Goal: Task Accomplishment & Management: Use online tool/utility

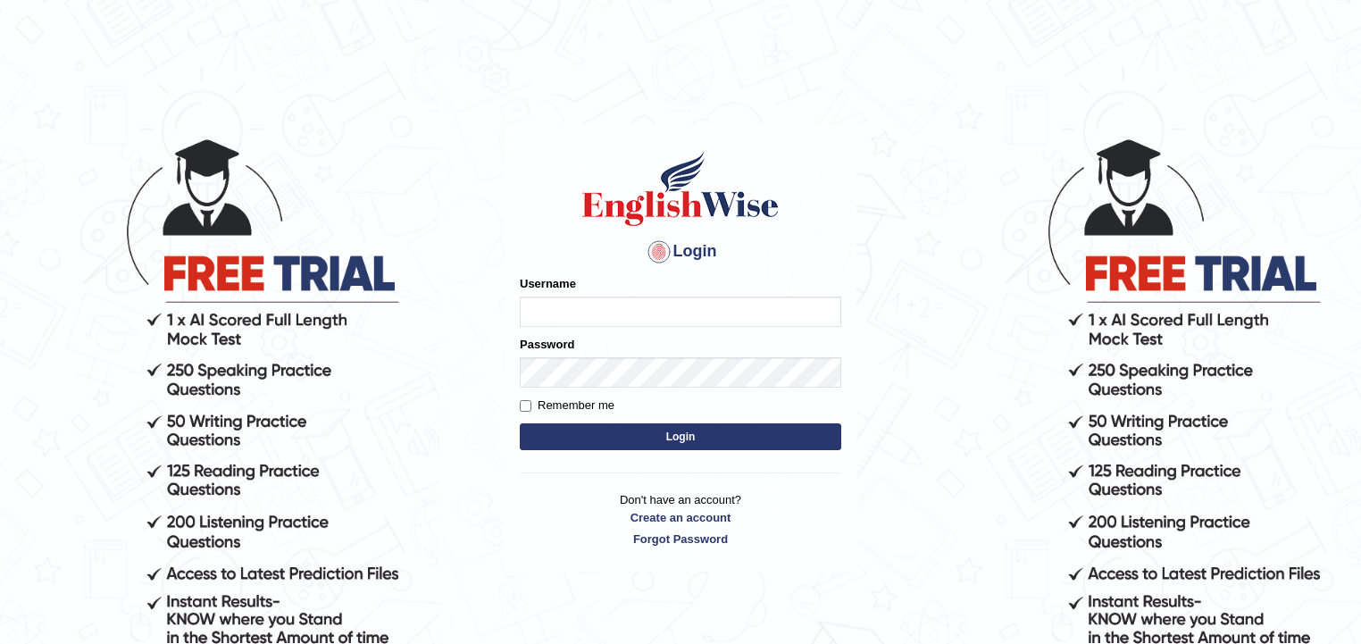
click at [674, 311] on input "Username" at bounding box center [680, 311] width 321 height 30
click at [732, 324] on input "Username" at bounding box center [680, 311] width 321 height 30
click at [760, 324] on input "Username" at bounding box center [680, 311] width 321 height 30
type input "Paulchirwapte@2025"
type input "Paulchirwapte2025"
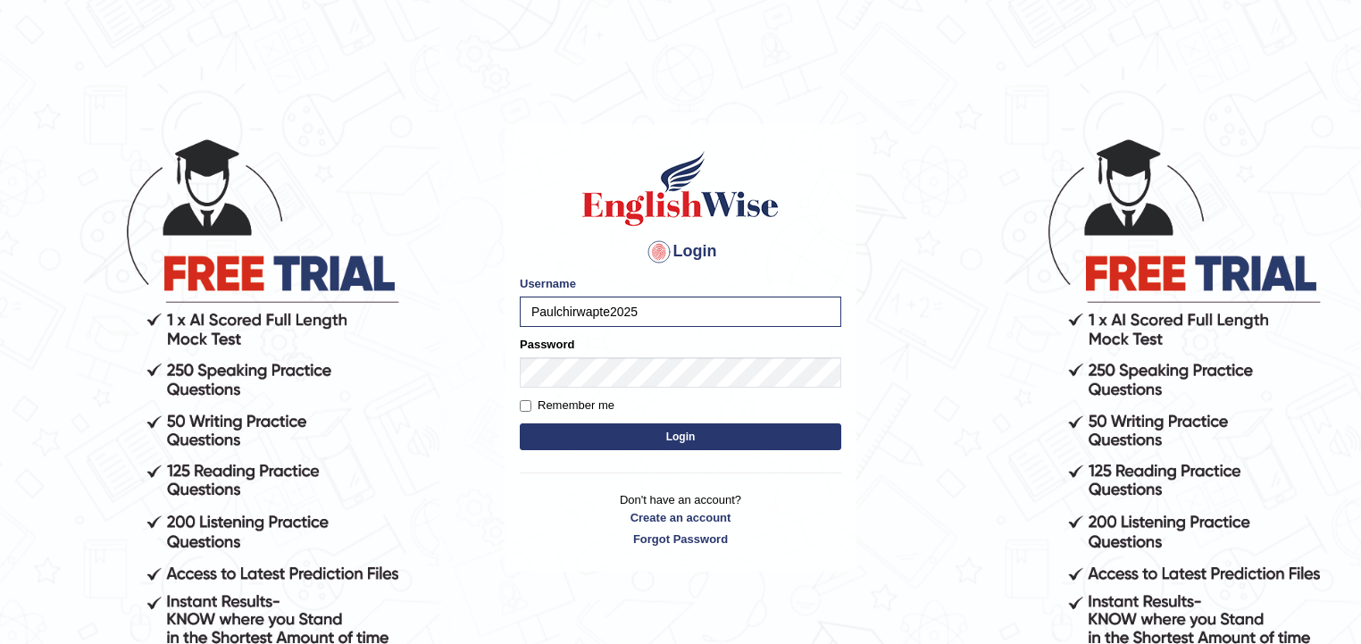
click at [603, 429] on button "Login" at bounding box center [680, 436] width 321 height 27
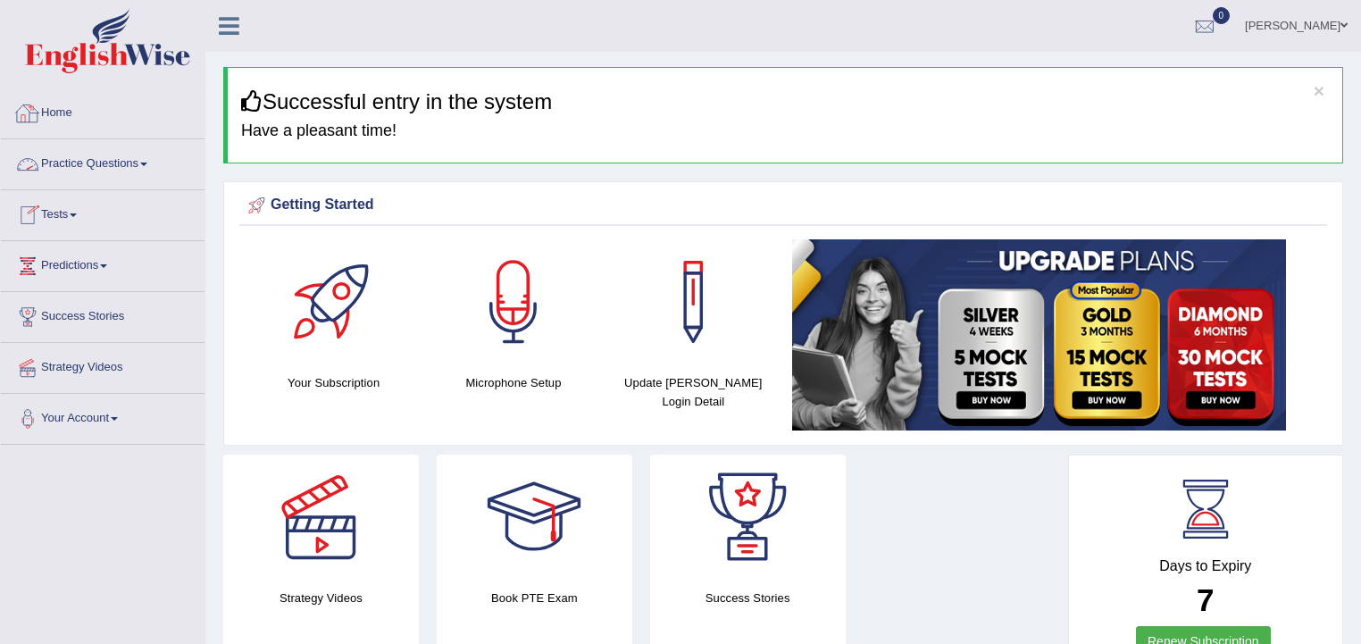
click at [147, 164] on span at bounding box center [143, 164] width 7 height 4
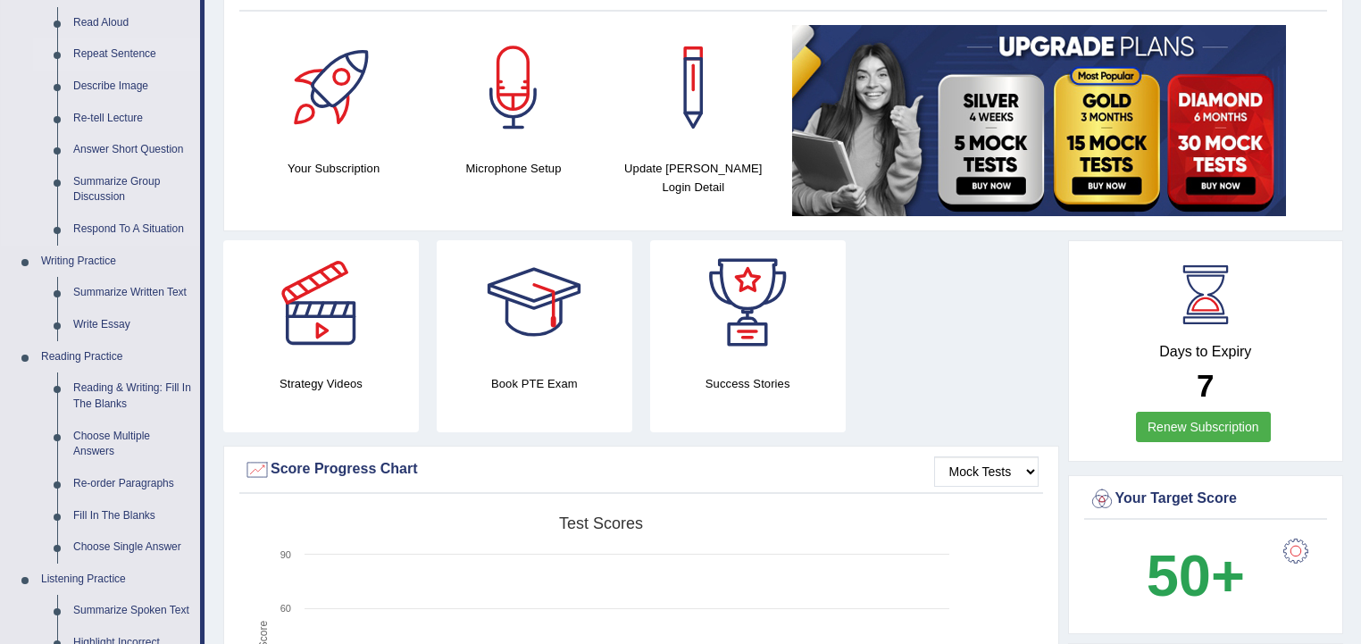
scroll to position [286, 0]
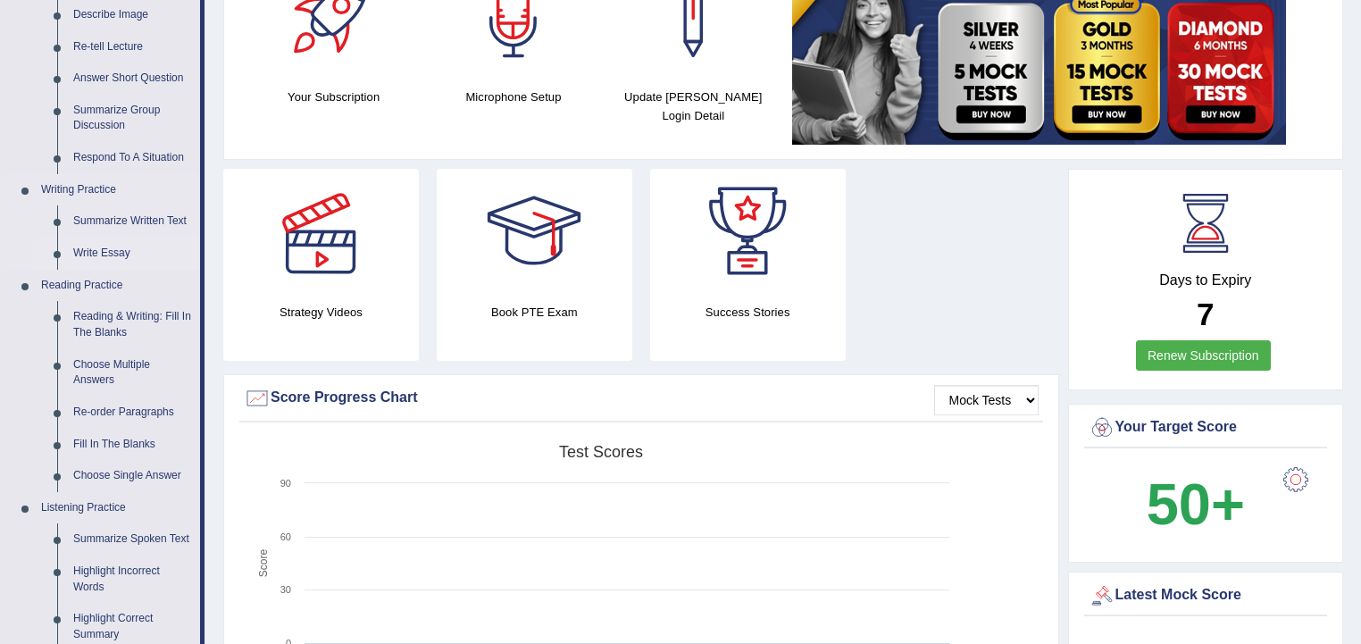
click at [105, 250] on link "Write Essay" at bounding box center [132, 253] width 135 height 32
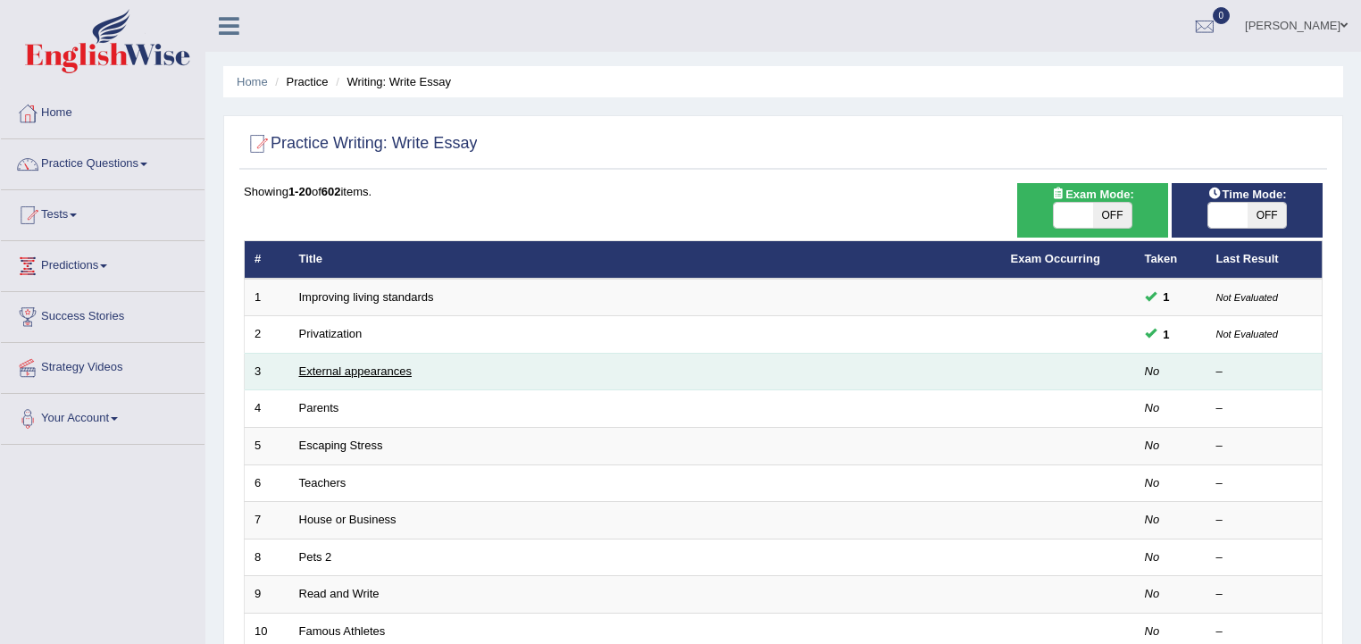
scroll to position [71, 0]
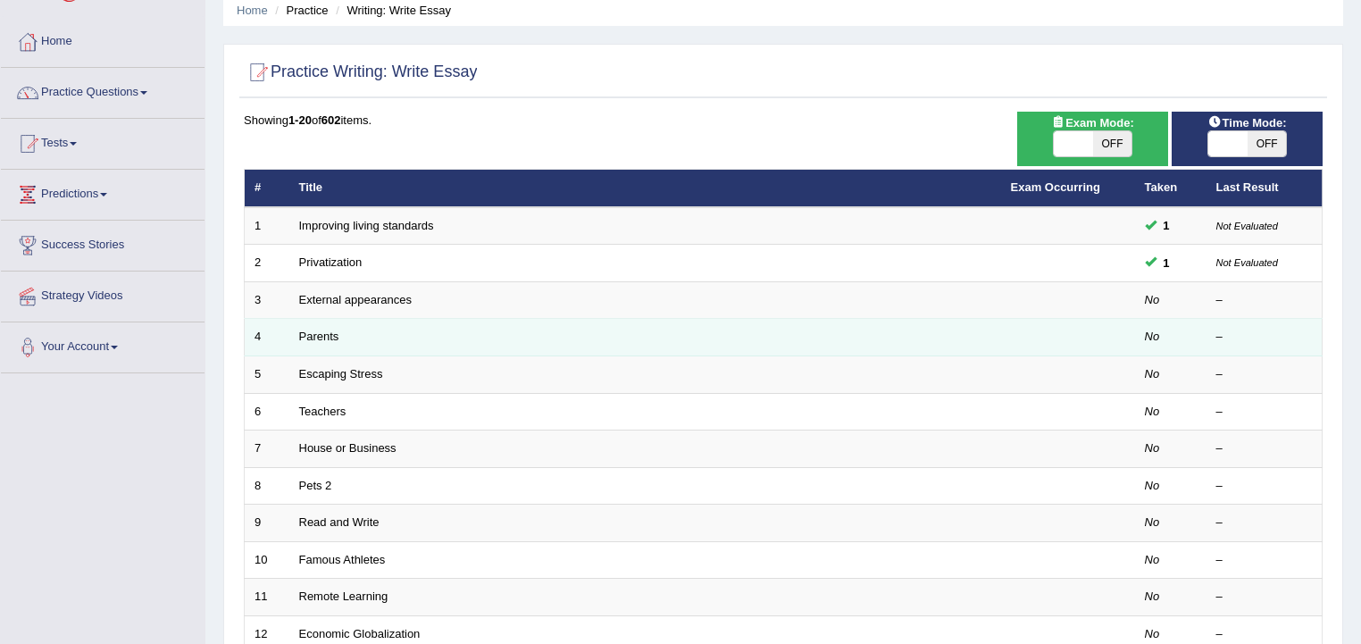
click at [343, 342] on td "Parents" at bounding box center [645, 337] width 712 height 37
click at [320, 333] on link "Parents" at bounding box center [319, 335] width 40 height 13
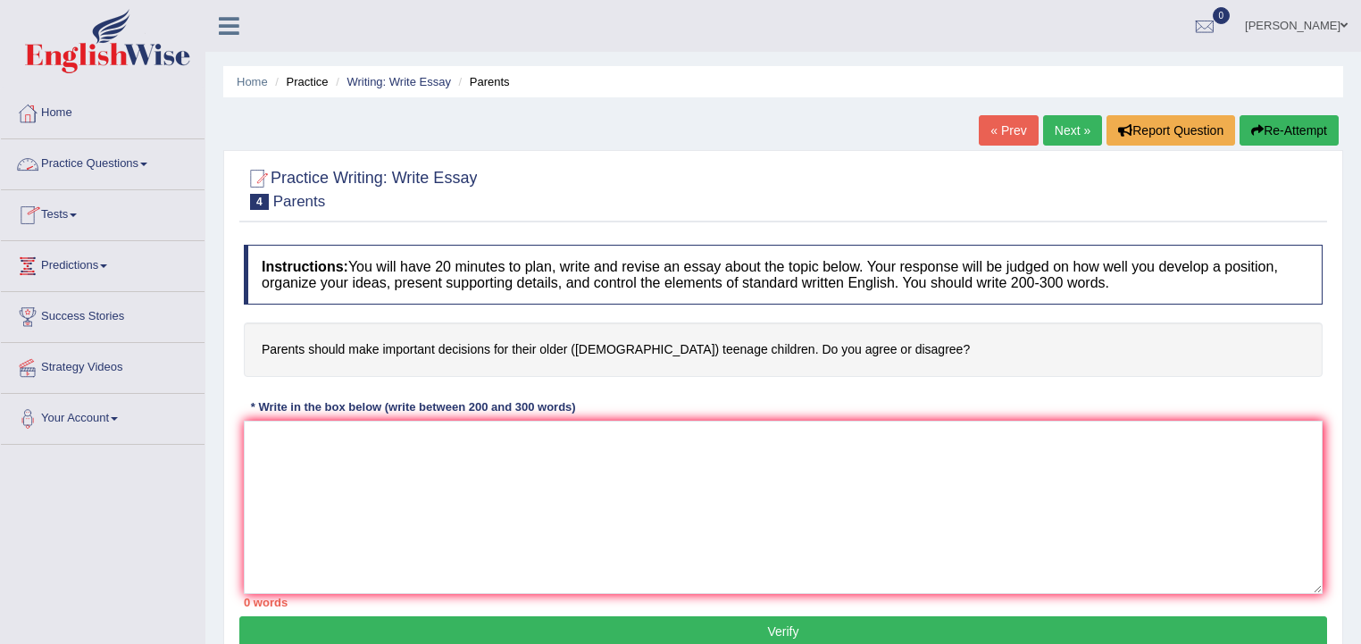
click at [147, 160] on link "Practice Questions" at bounding box center [103, 161] width 204 height 45
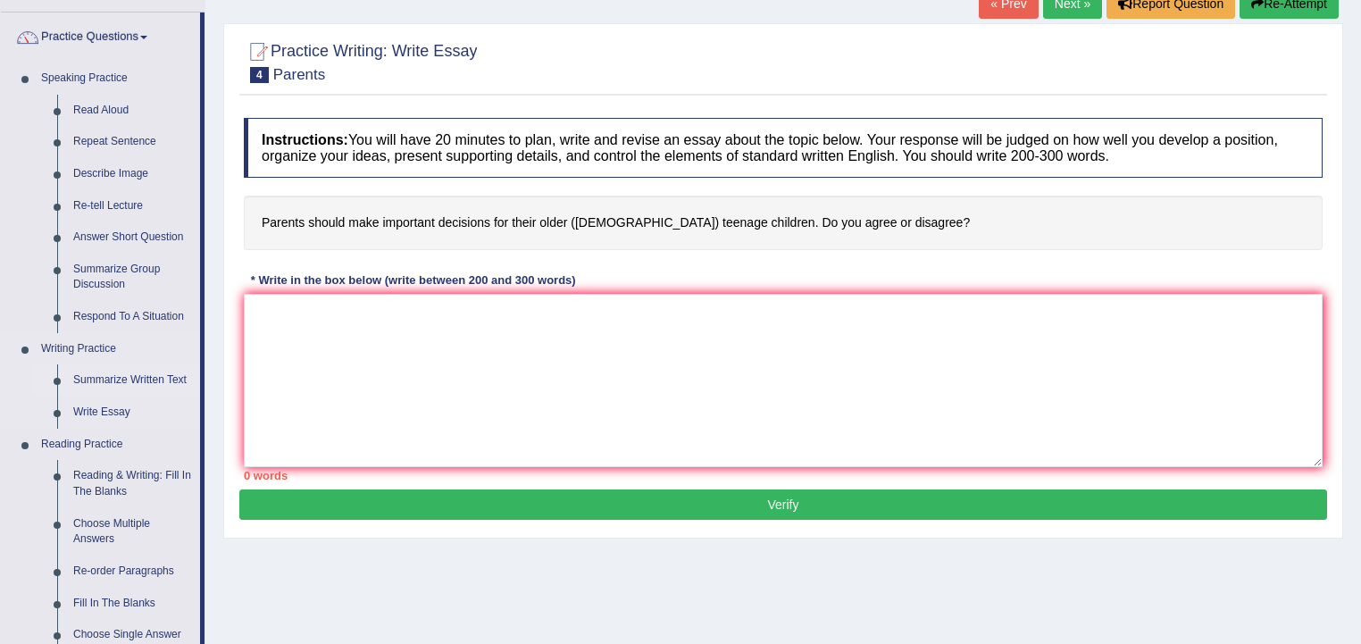
scroll to position [143, 0]
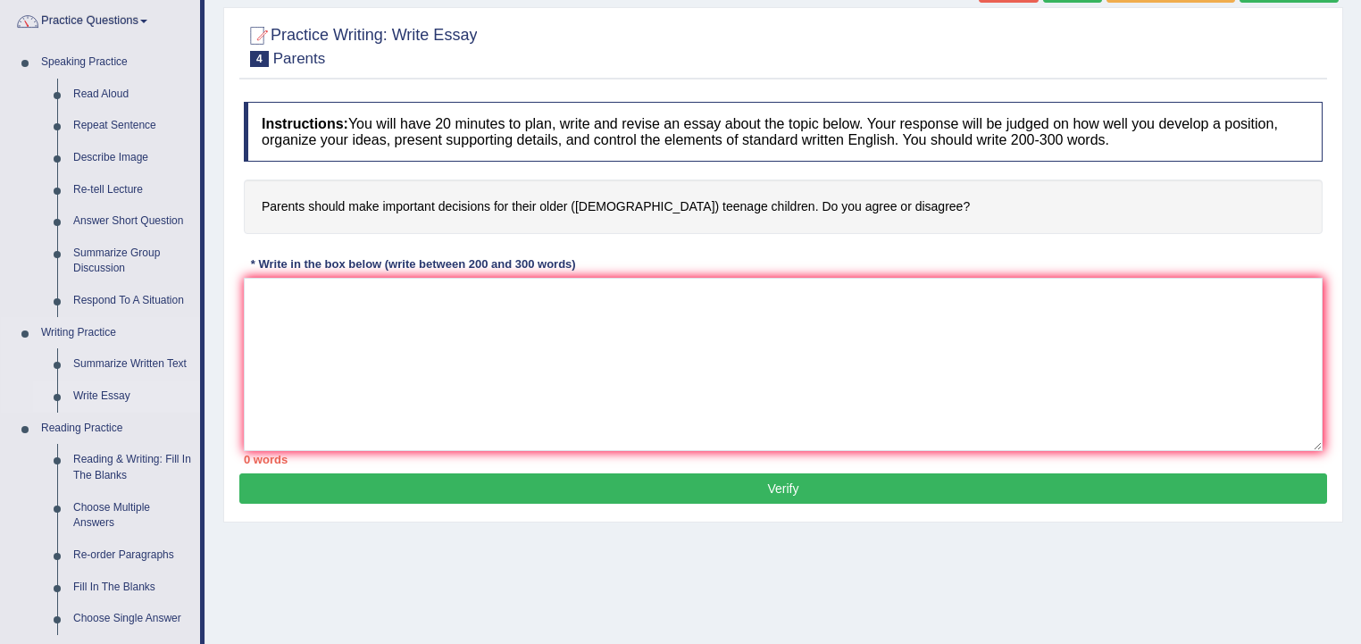
click at [114, 396] on link "Write Essay" at bounding box center [132, 396] width 135 height 32
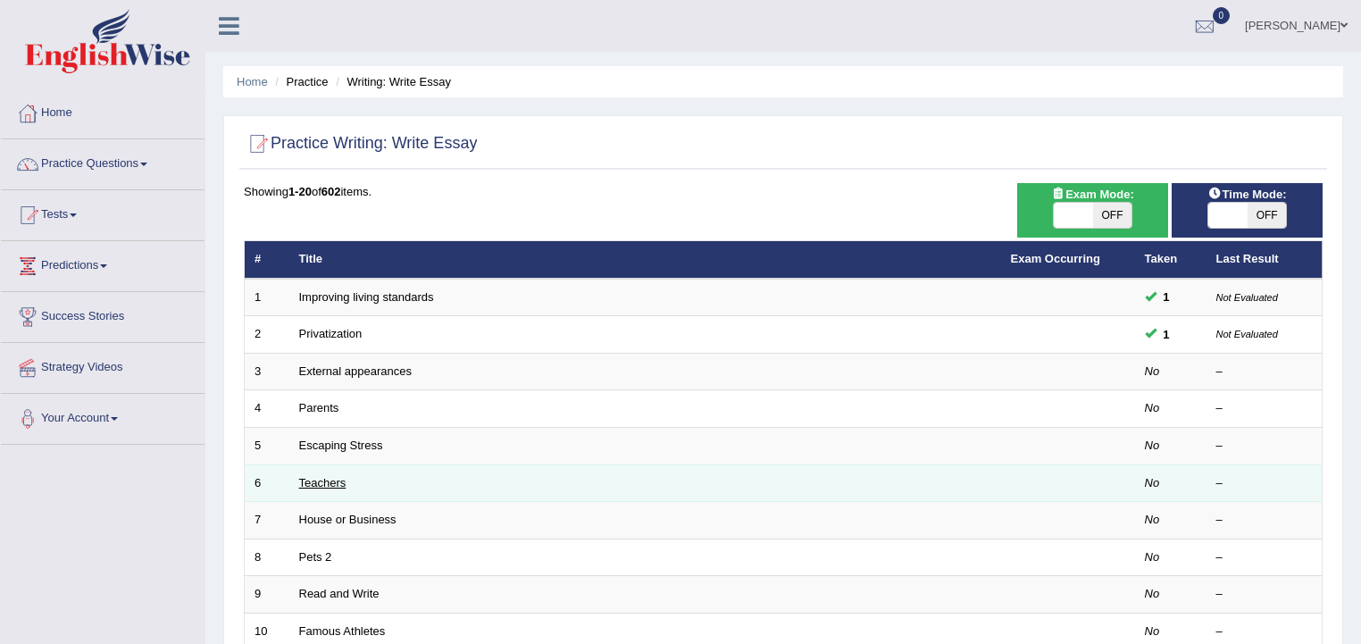
click at [325, 482] on link "Teachers" at bounding box center [322, 482] width 47 height 13
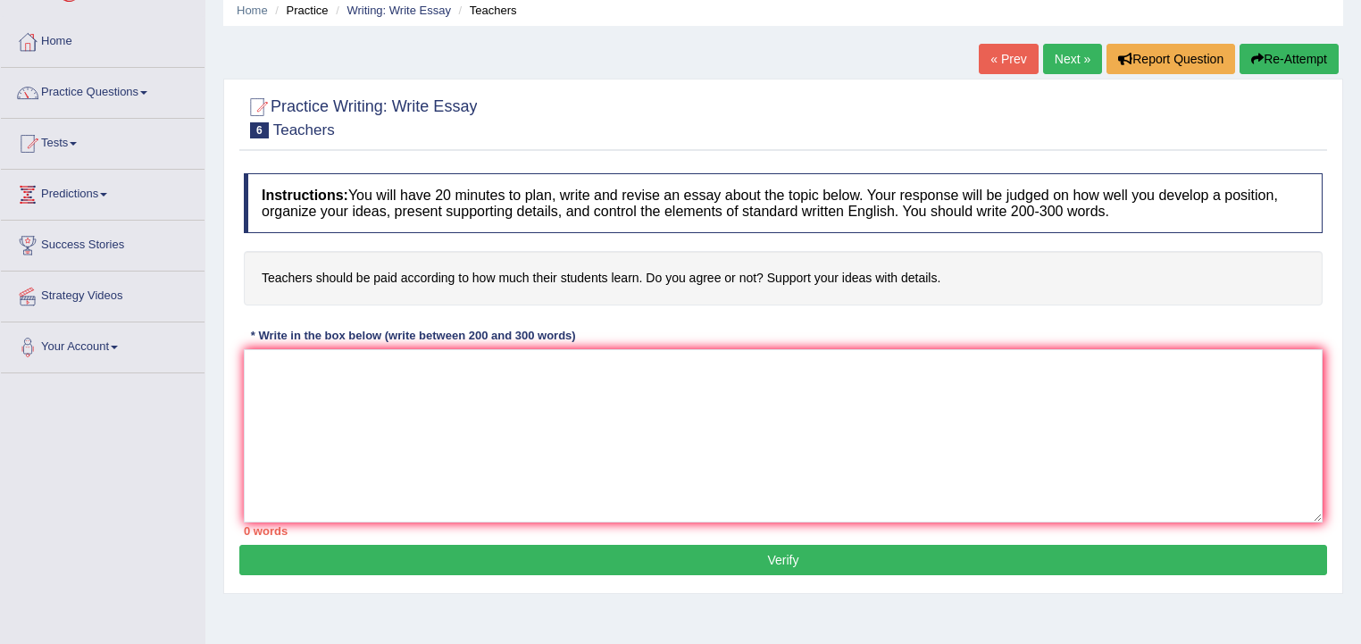
scroll to position [143, 0]
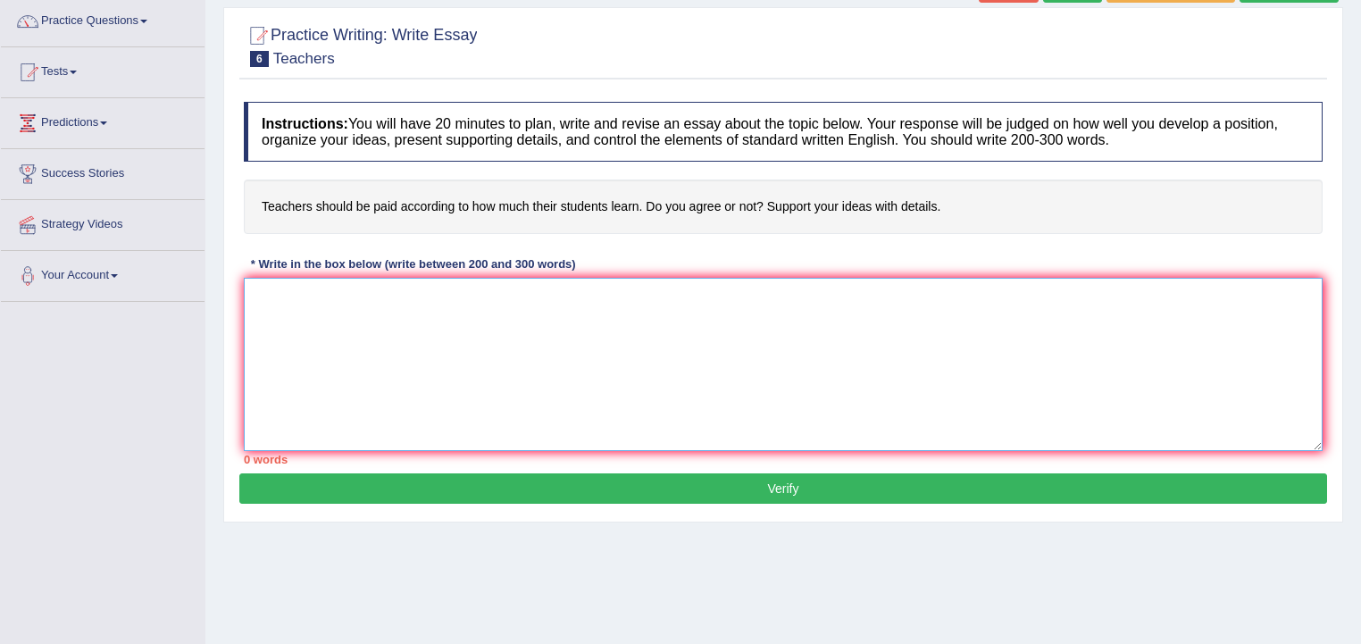
click at [301, 339] on textarea at bounding box center [783, 364] width 1078 height 173
type textarea "In today's complex world,numerious issues and topics are subject to debate"
drag, startPoint x: 984, startPoint y: 9, endPoint x: 1089, endPoint y: 30, distance: 107.5
click at [1048, 57] on div at bounding box center [783, 45] width 1078 height 54
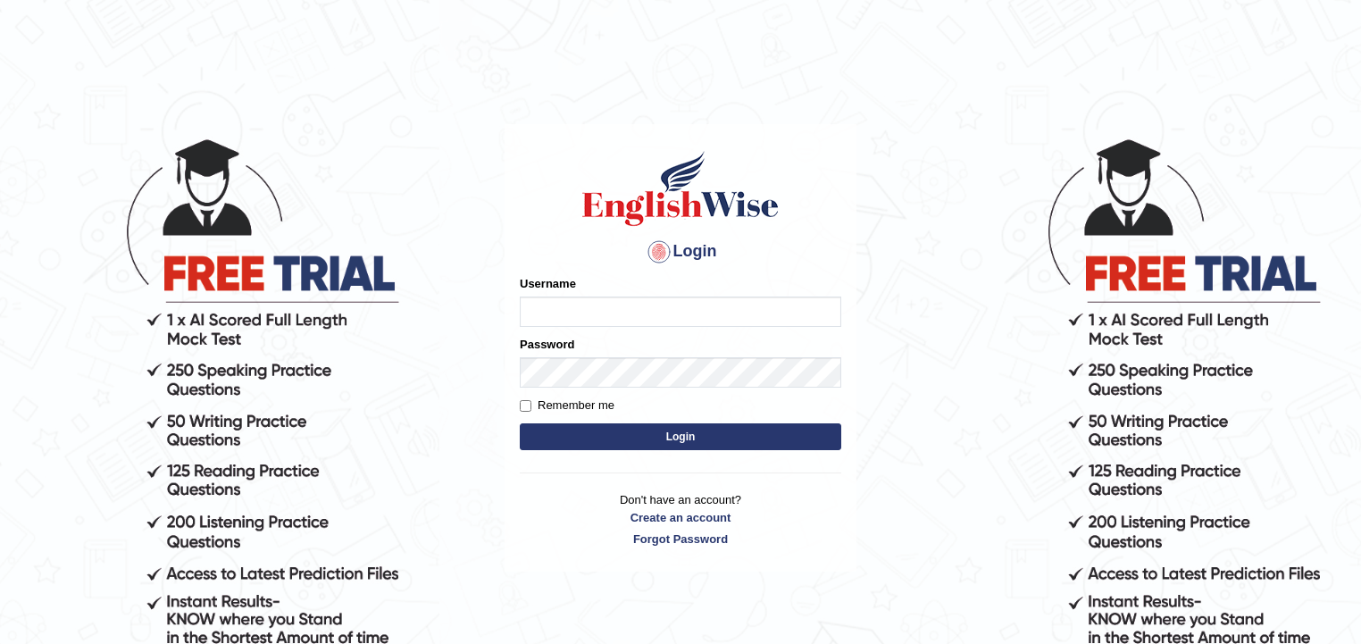
click at [666, 323] on input "Username" at bounding box center [680, 311] width 321 height 30
type input "p"
type input "Paulchirwapte2025"
click at [663, 428] on button "Login" at bounding box center [680, 436] width 321 height 27
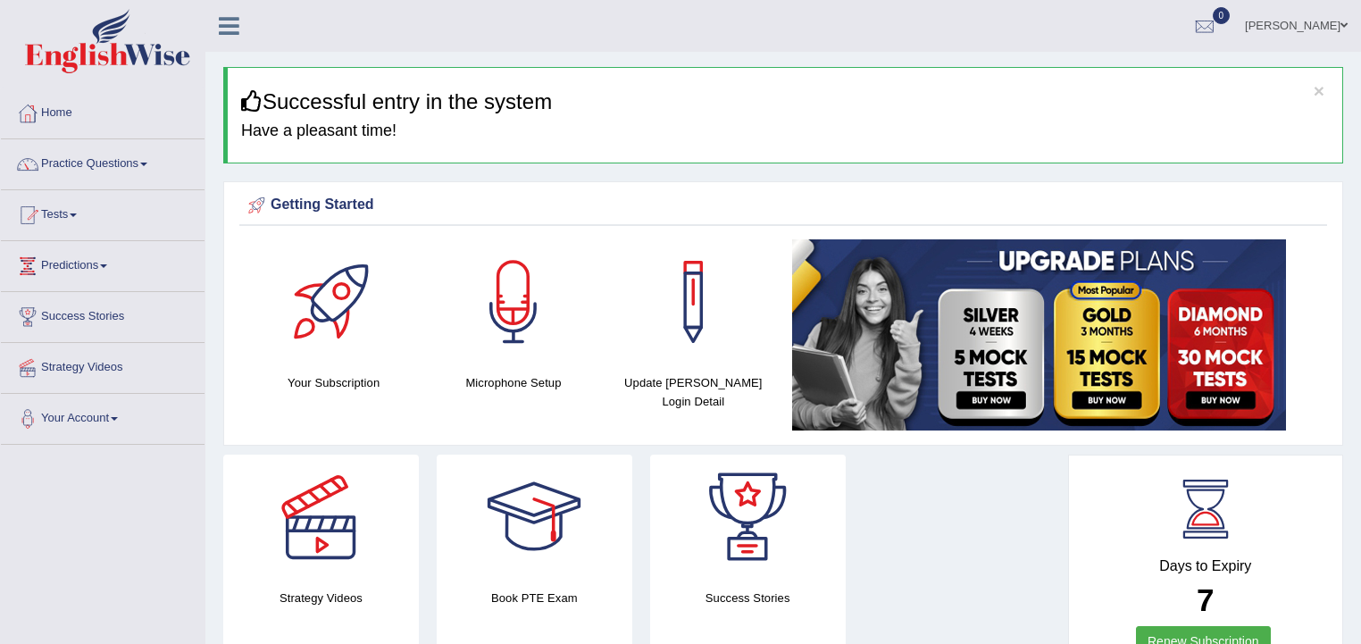
click at [1339, 22] on link "[PERSON_NAME]" at bounding box center [1295, 23] width 129 height 46
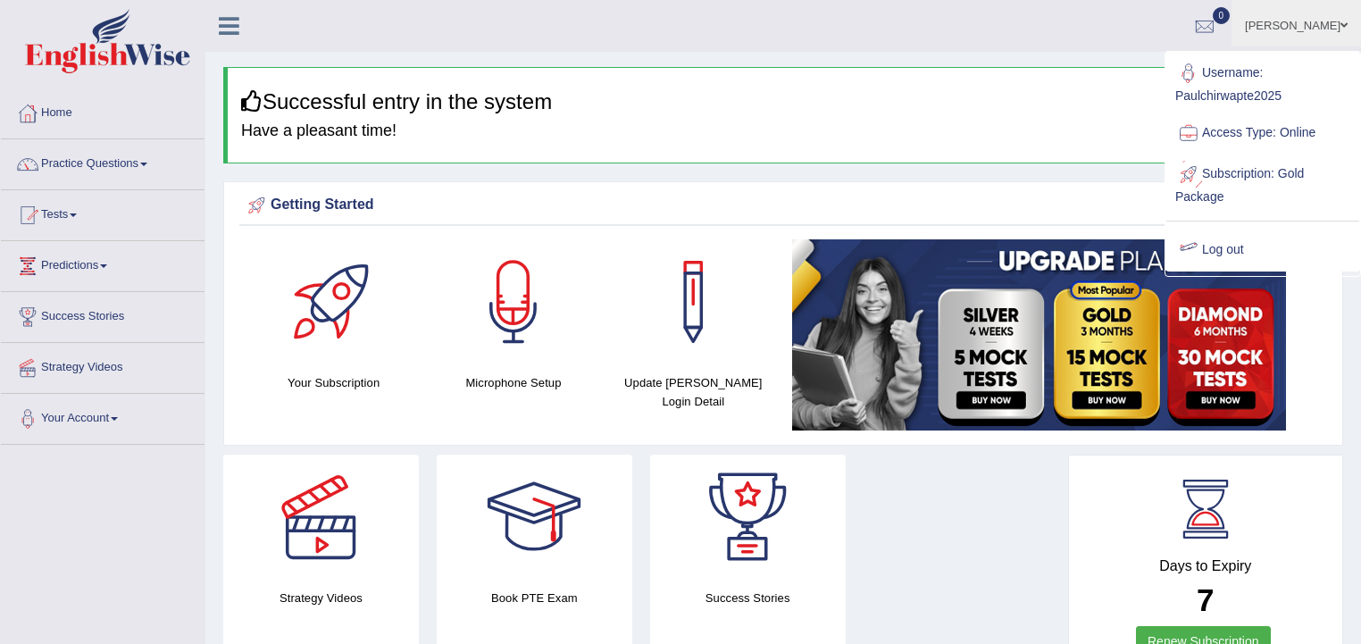
click at [1206, 240] on link "Log out" at bounding box center [1262, 249] width 193 height 41
